Goal: Transaction & Acquisition: Book appointment/travel/reservation

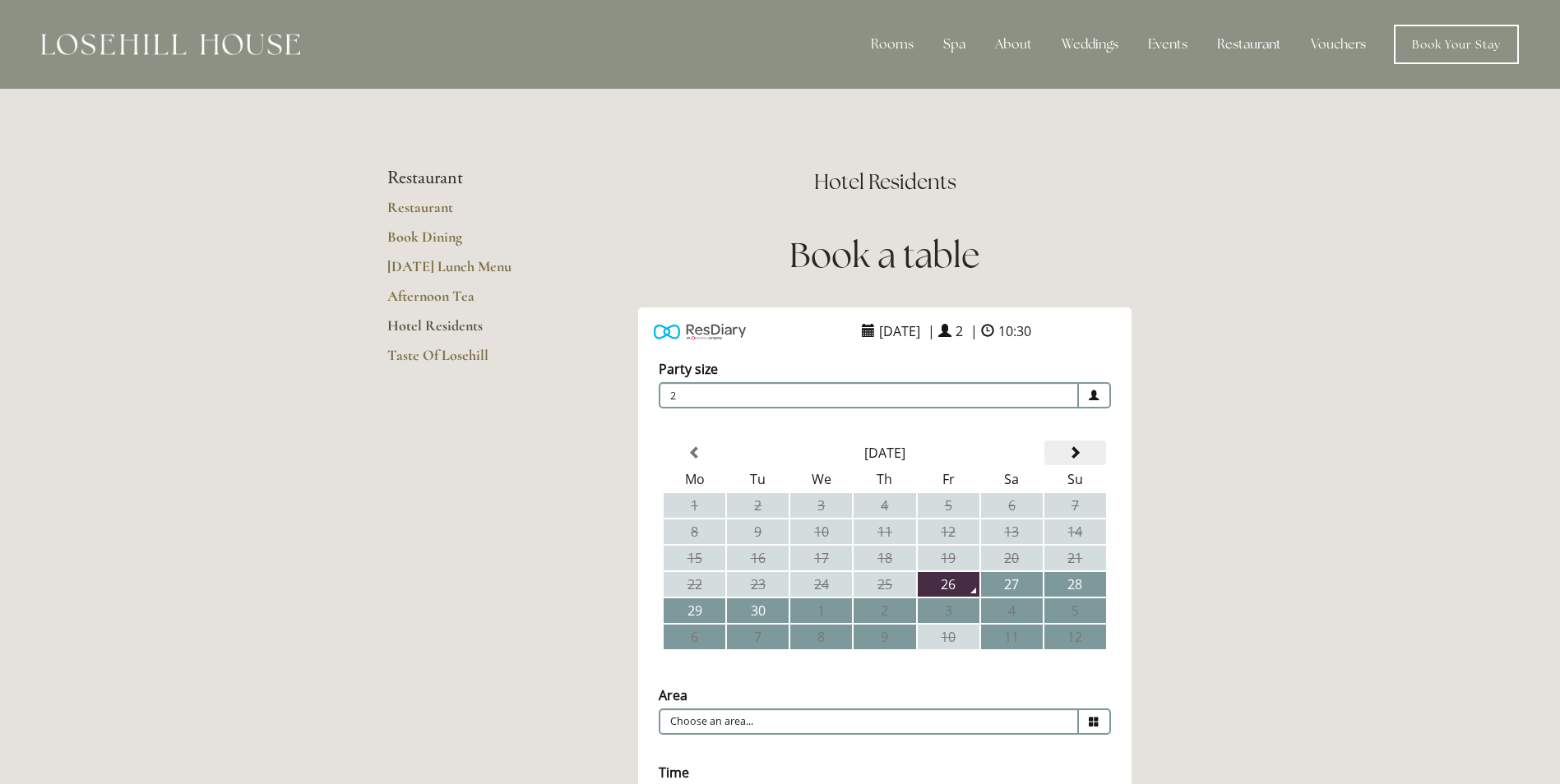
click at [1077, 456] on span at bounding box center [1074, 452] width 13 height 13
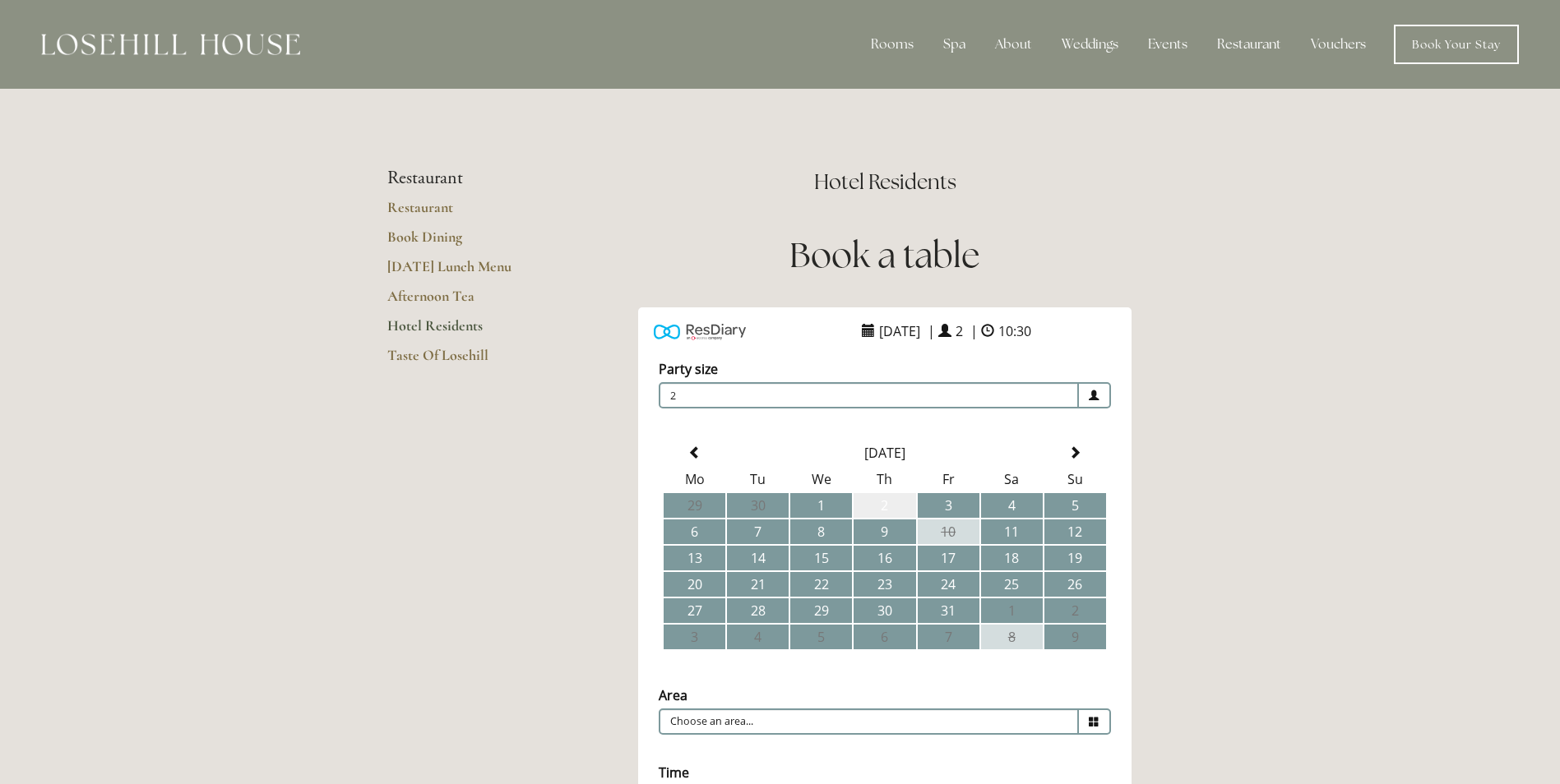
click at [890, 502] on td "2" at bounding box center [884, 505] width 61 height 25
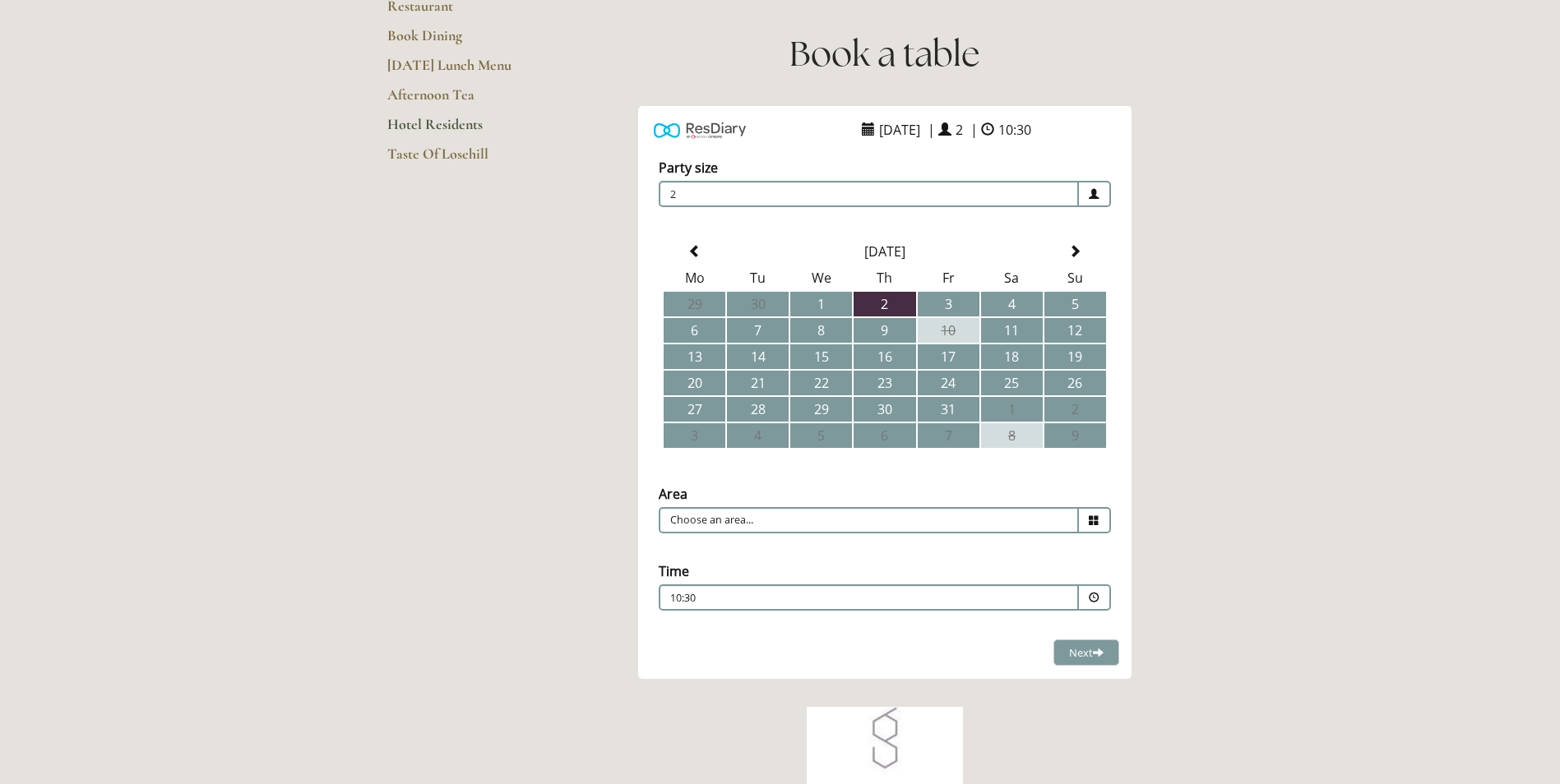
scroll to position [247, 0]
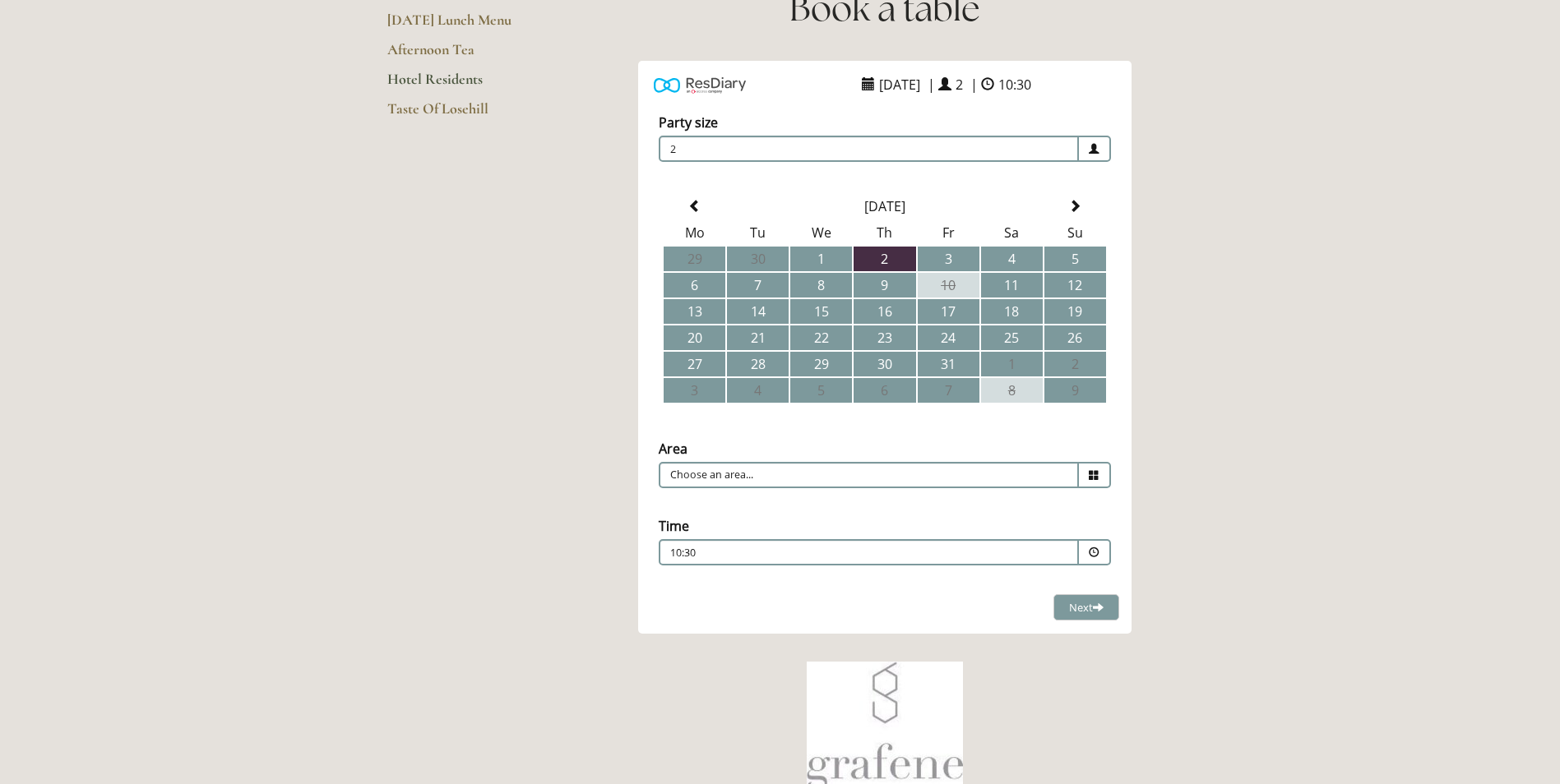
click at [1096, 474] on icon at bounding box center [1094, 475] width 10 height 10
click at [724, 501] on li "Restaurant" at bounding box center [878, 500] width 437 height 23
type input "Restaurant"
click at [1096, 549] on span at bounding box center [1094, 553] width 10 height 10
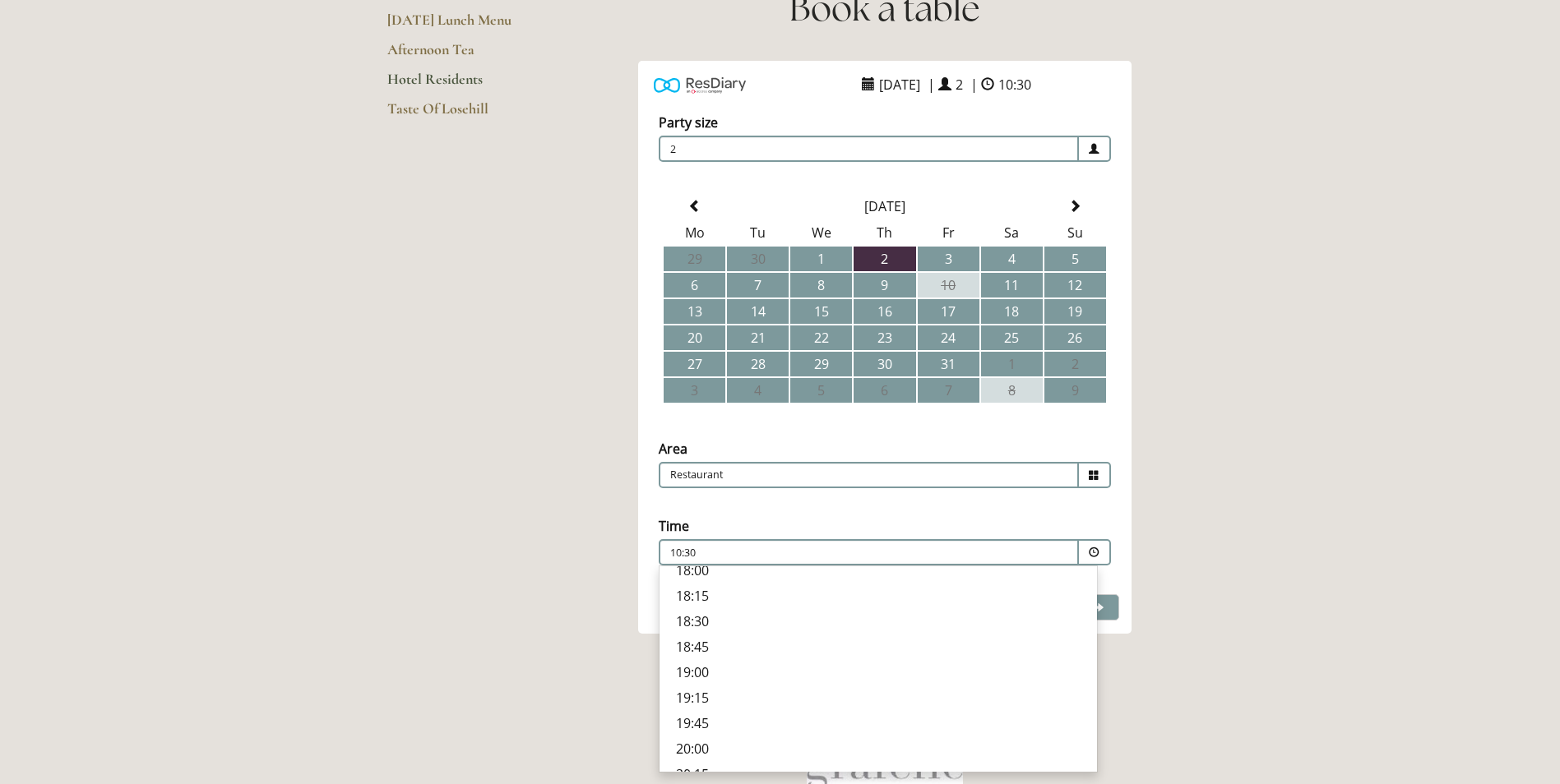
scroll to position [599, 0]
click at [693, 626] on p "19:00" at bounding box center [878, 630] width 405 height 18
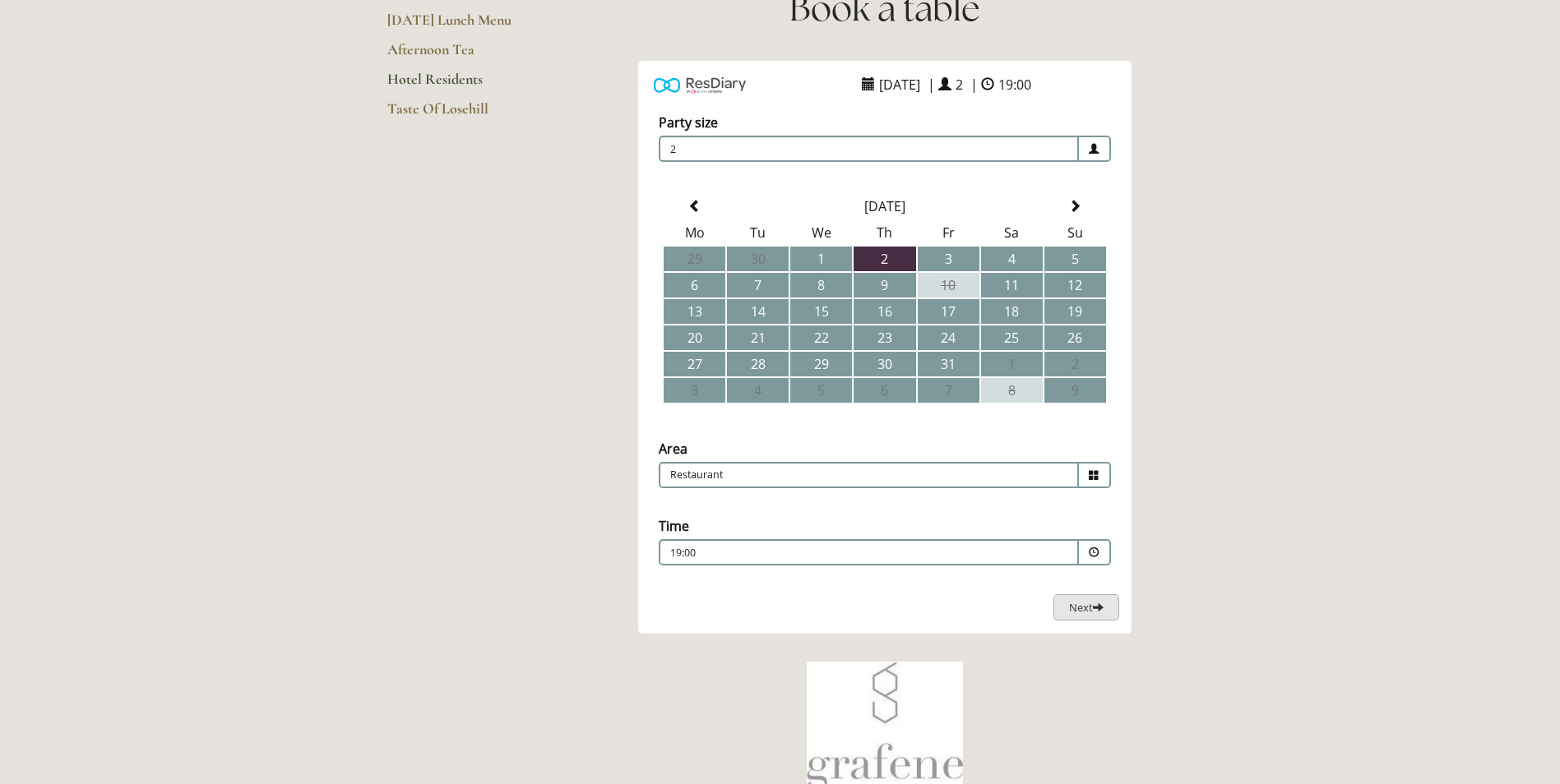
click at [1079, 609] on span "Next" at bounding box center [1086, 607] width 35 height 15
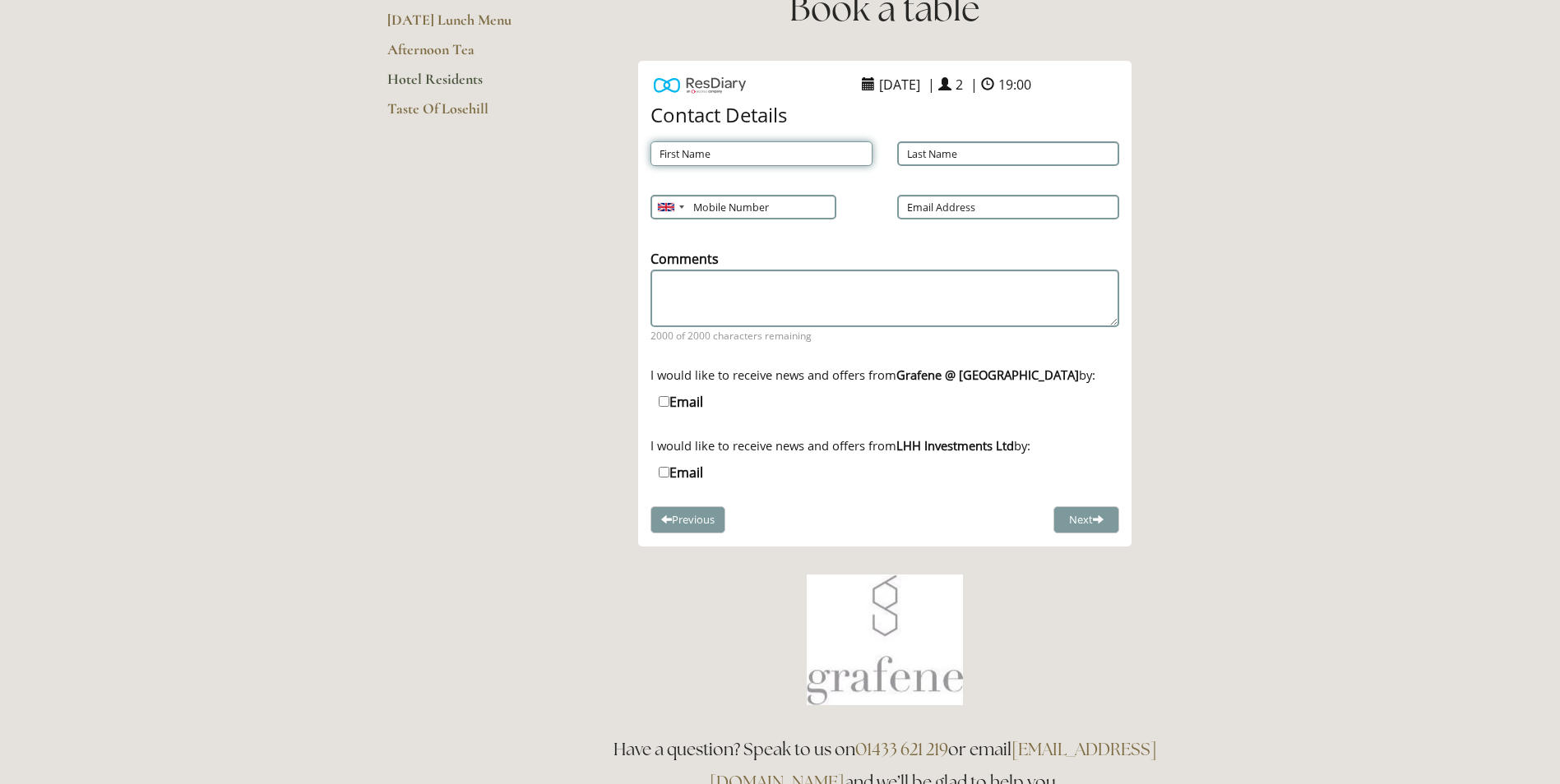
click at [689, 149] on input "First Name" at bounding box center [761, 154] width 222 height 25
type input "[PERSON_NAME]"
click at [953, 152] on input "Last Name" at bounding box center [1008, 154] width 222 height 25
type input "Birch"
click at [748, 215] on input "Mobile Number" at bounding box center [742, 207] width 184 height 25
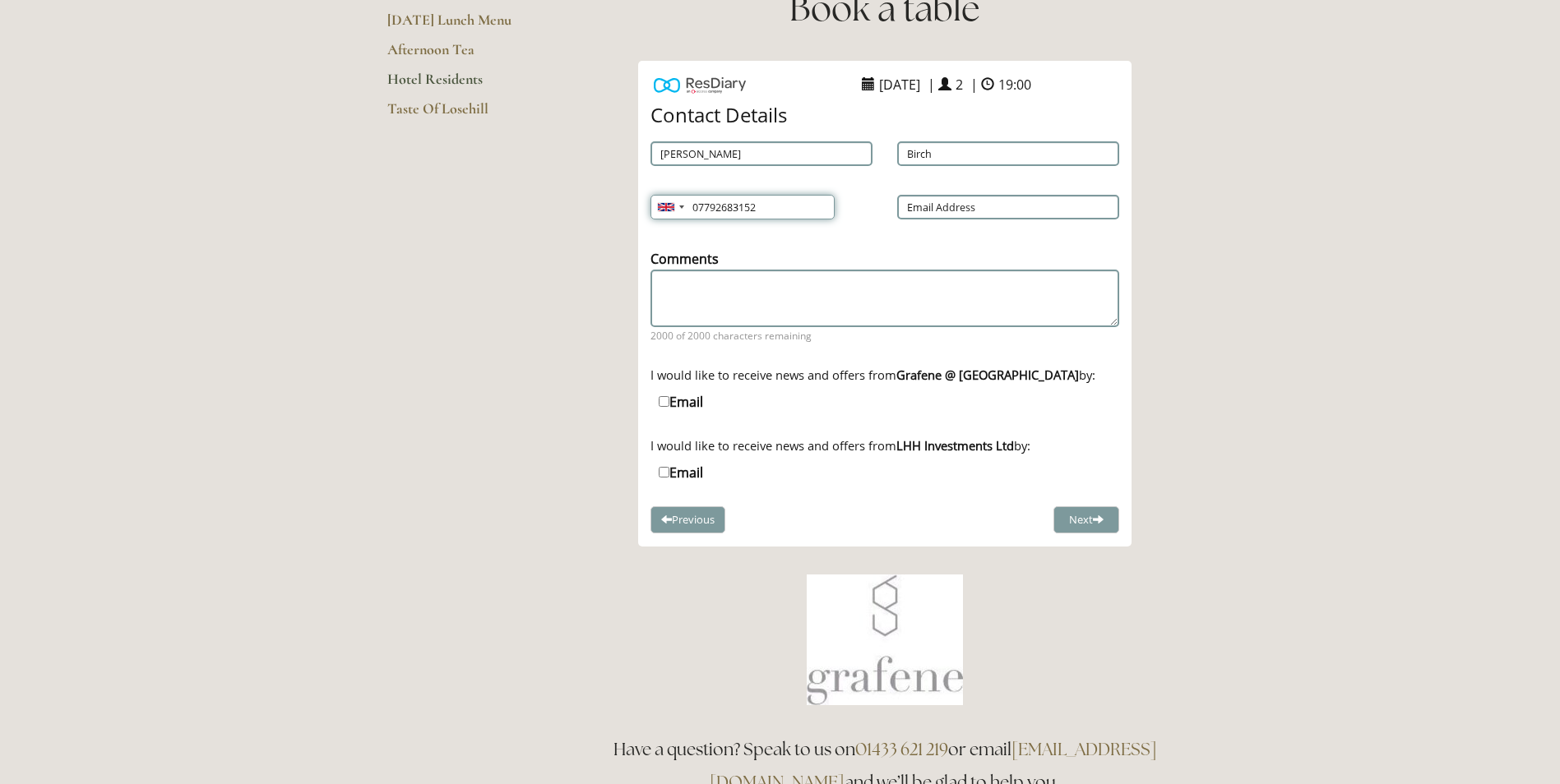
type input "07792683152"
click at [963, 203] on input "Email Address" at bounding box center [1008, 207] width 222 height 25
type input "[EMAIL_ADDRESS][DOMAIN_NAME]"
click at [1087, 523] on button "Next" at bounding box center [1086, 519] width 66 height 27
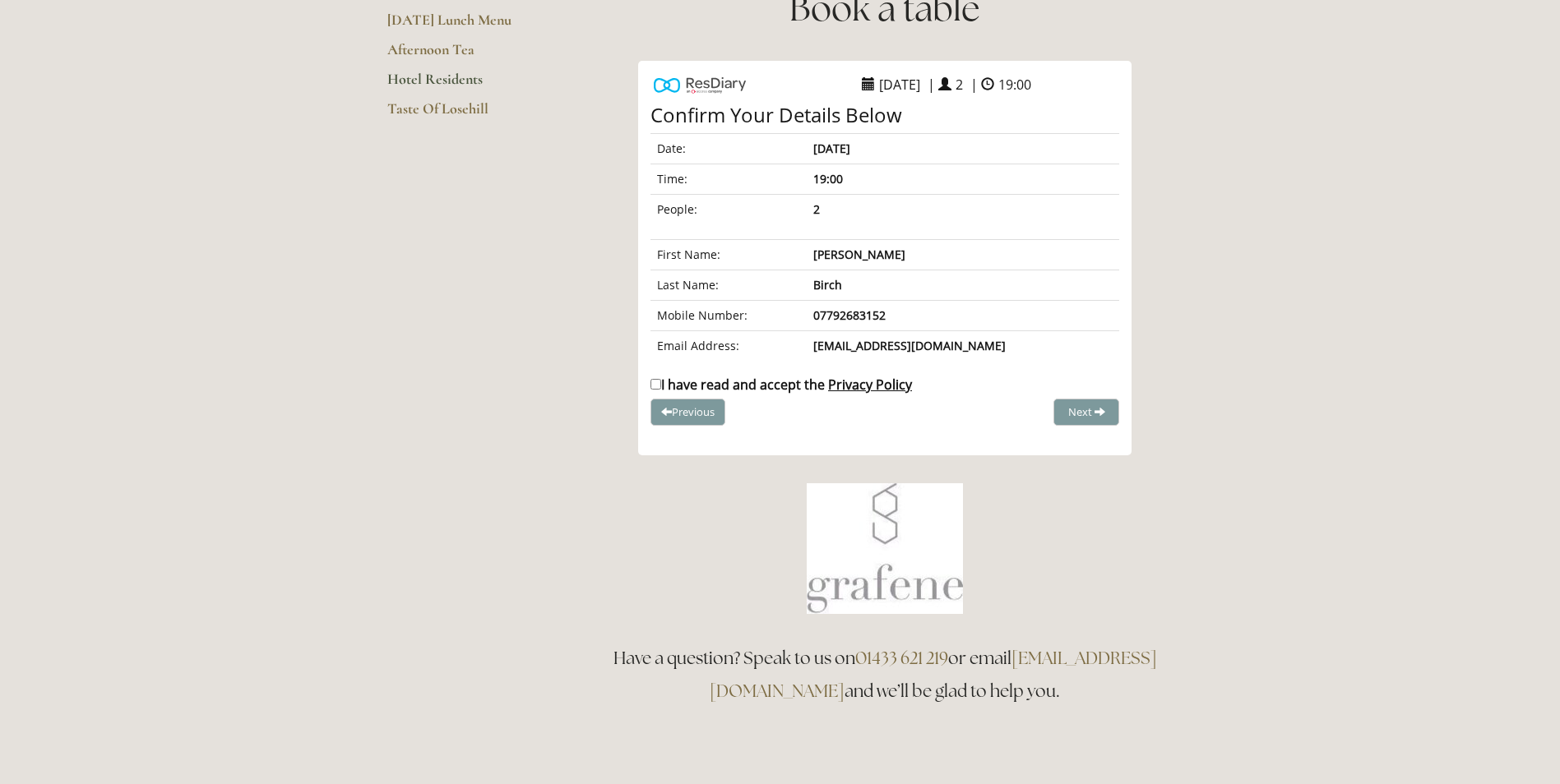
click at [655, 378] on label "I have read and accept the Privacy Policy" at bounding box center [781, 384] width 261 height 18
click at [655, 379] on input "I have read and accept the Privacy Policy" at bounding box center [656, 384] width 10 height 10
checkbox input "true"
click at [1079, 410] on span "Complete Booking" at bounding box center [1049, 411] width 91 height 15
